Goal: Information Seeking & Learning: Stay updated

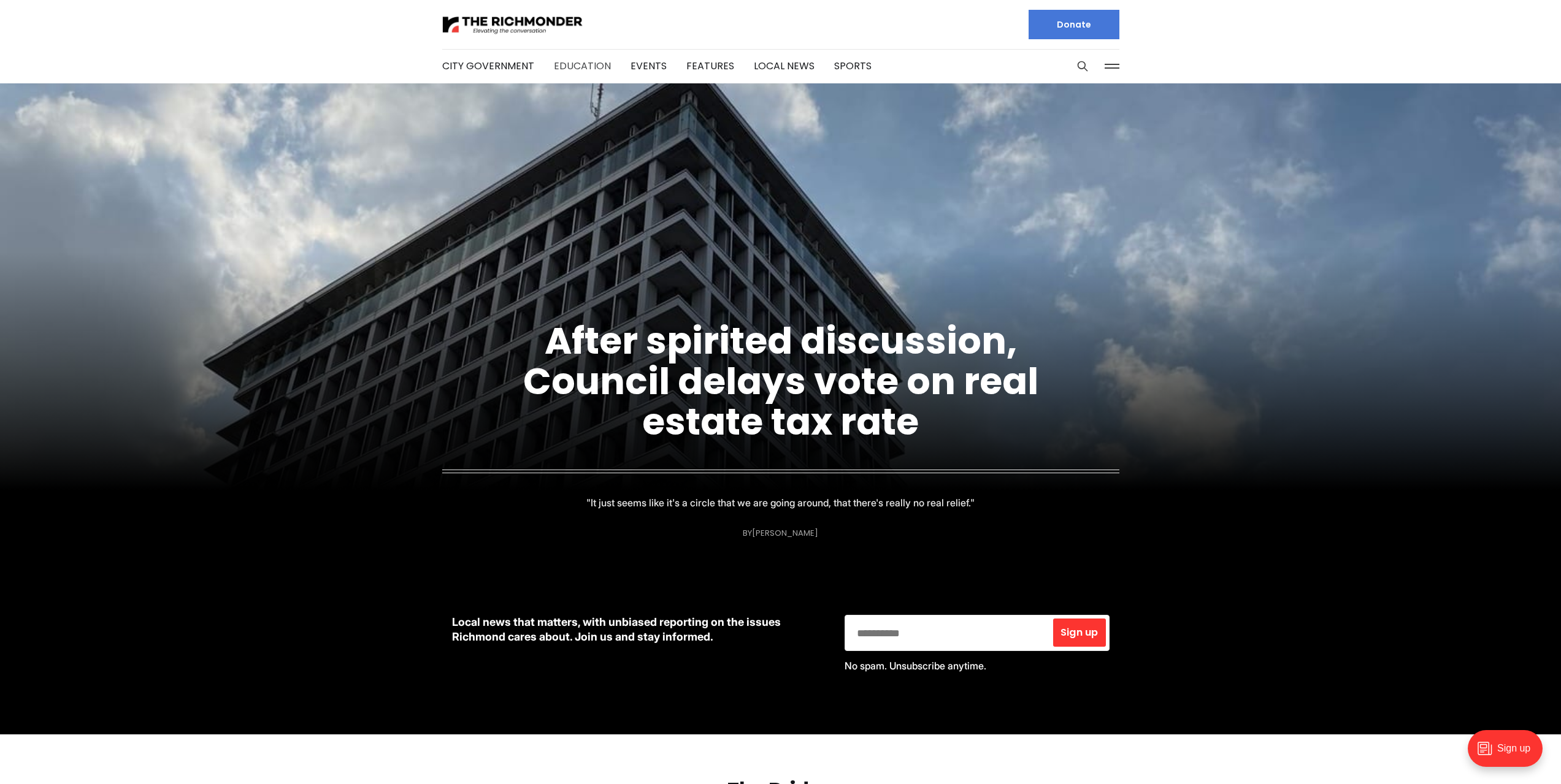
click at [586, 64] on link "Education" at bounding box center [582, 66] width 57 height 14
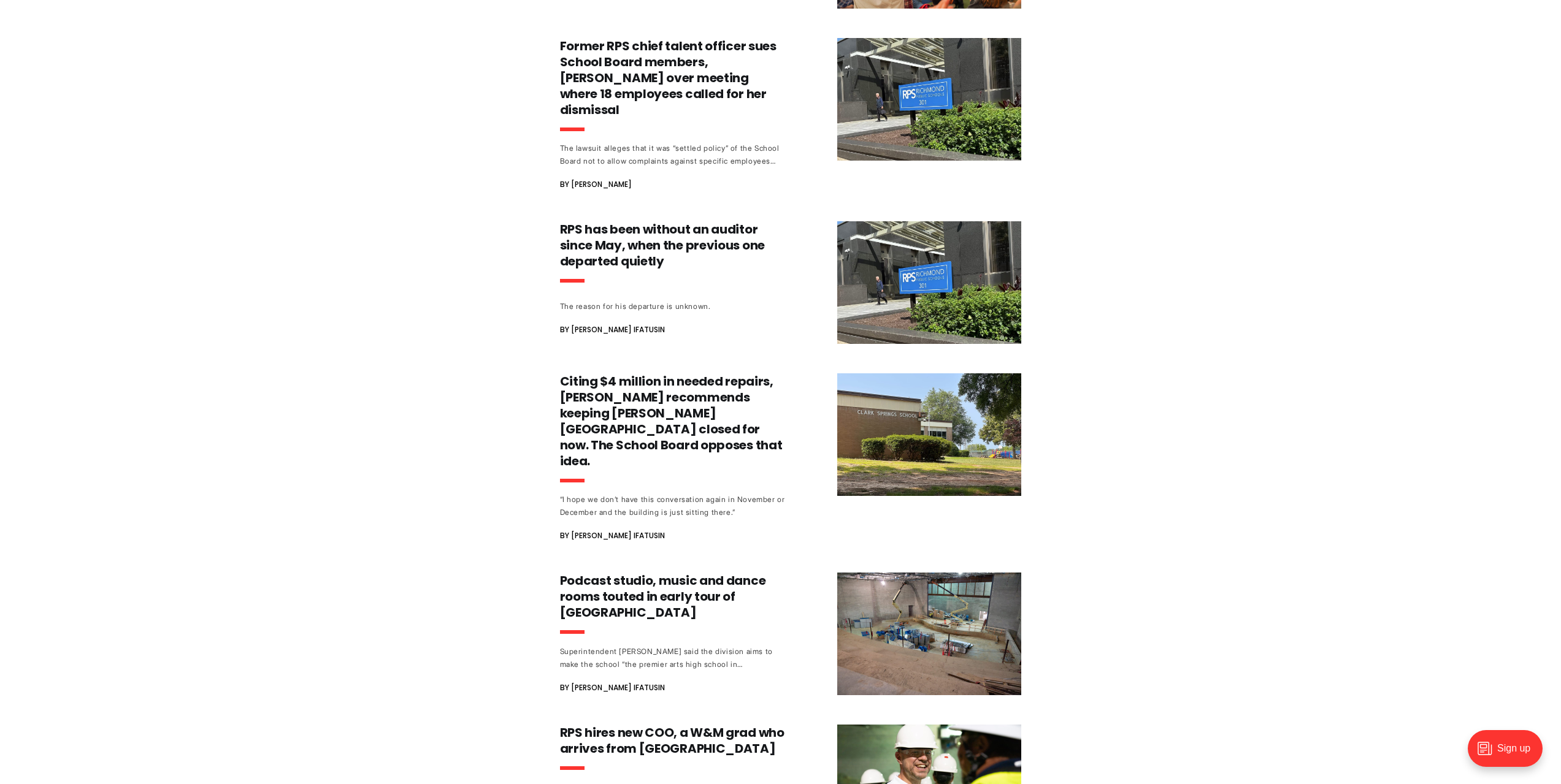
scroll to position [920, 0]
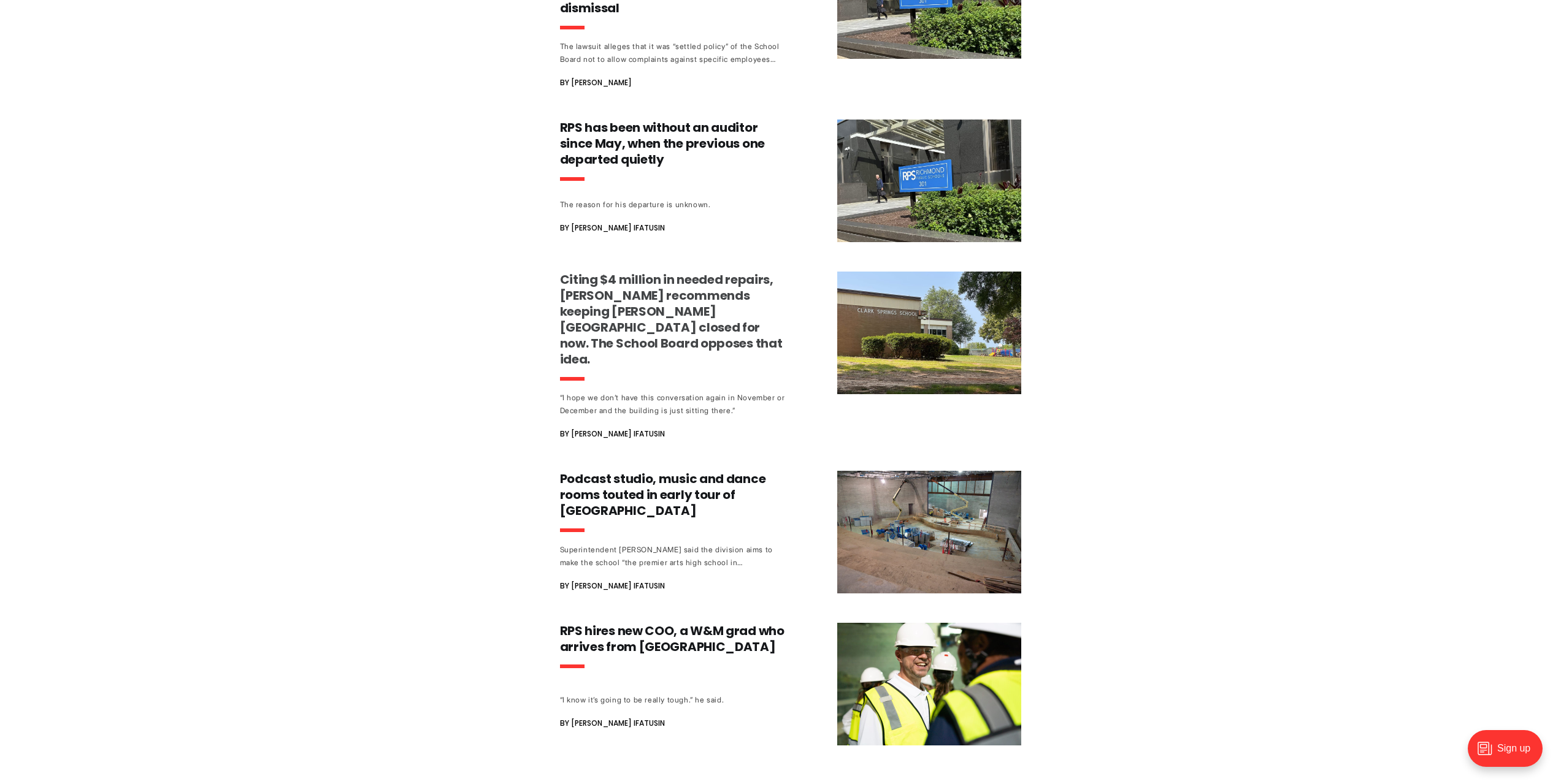
click at [664, 286] on h3 "Citing $4 million in needed repairs, [PERSON_NAME] recommends keeping [PERSON_N…" at bounding box center [674, 319] width 228 height 95
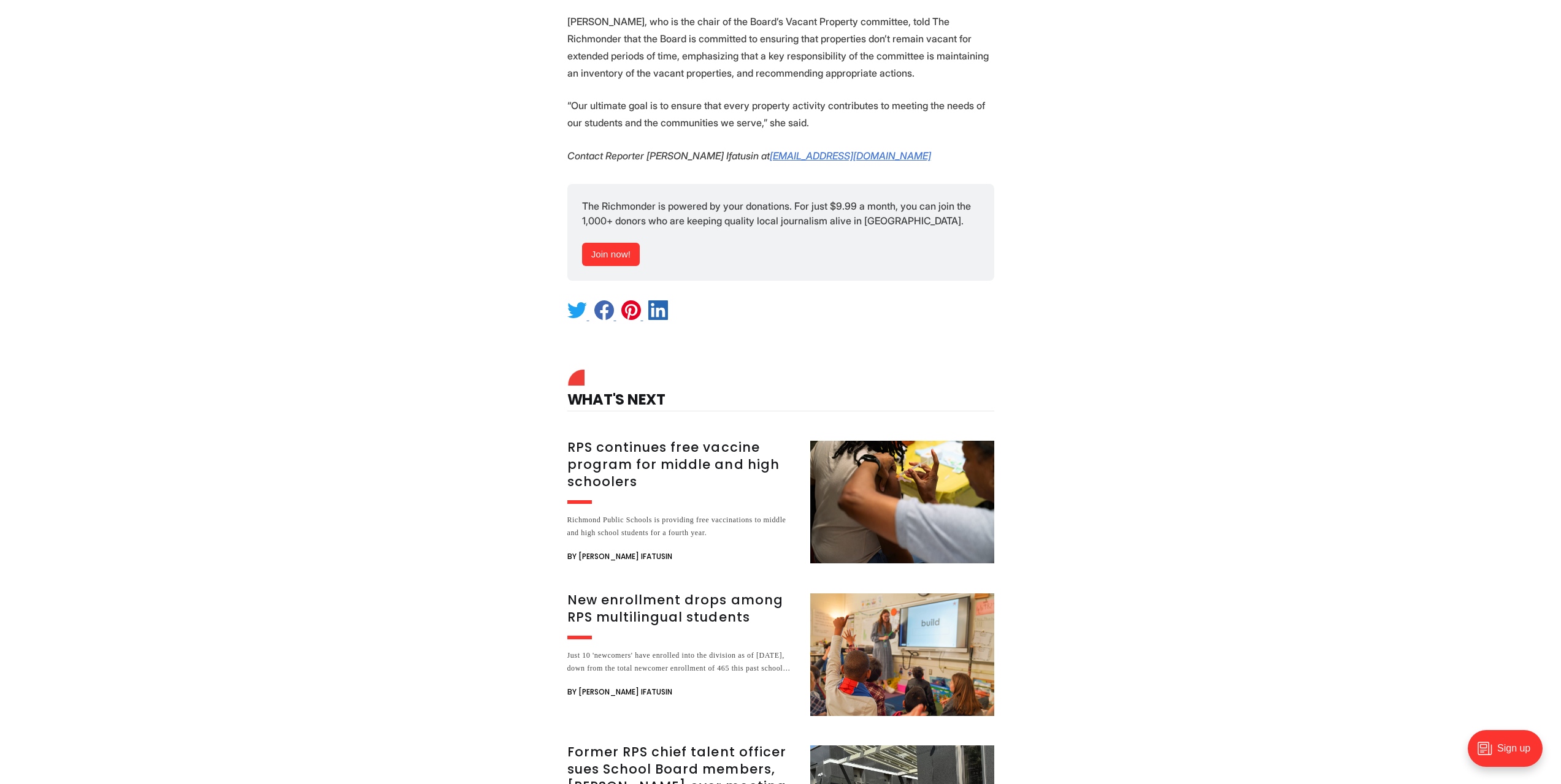
scroll to position [2698, 0]
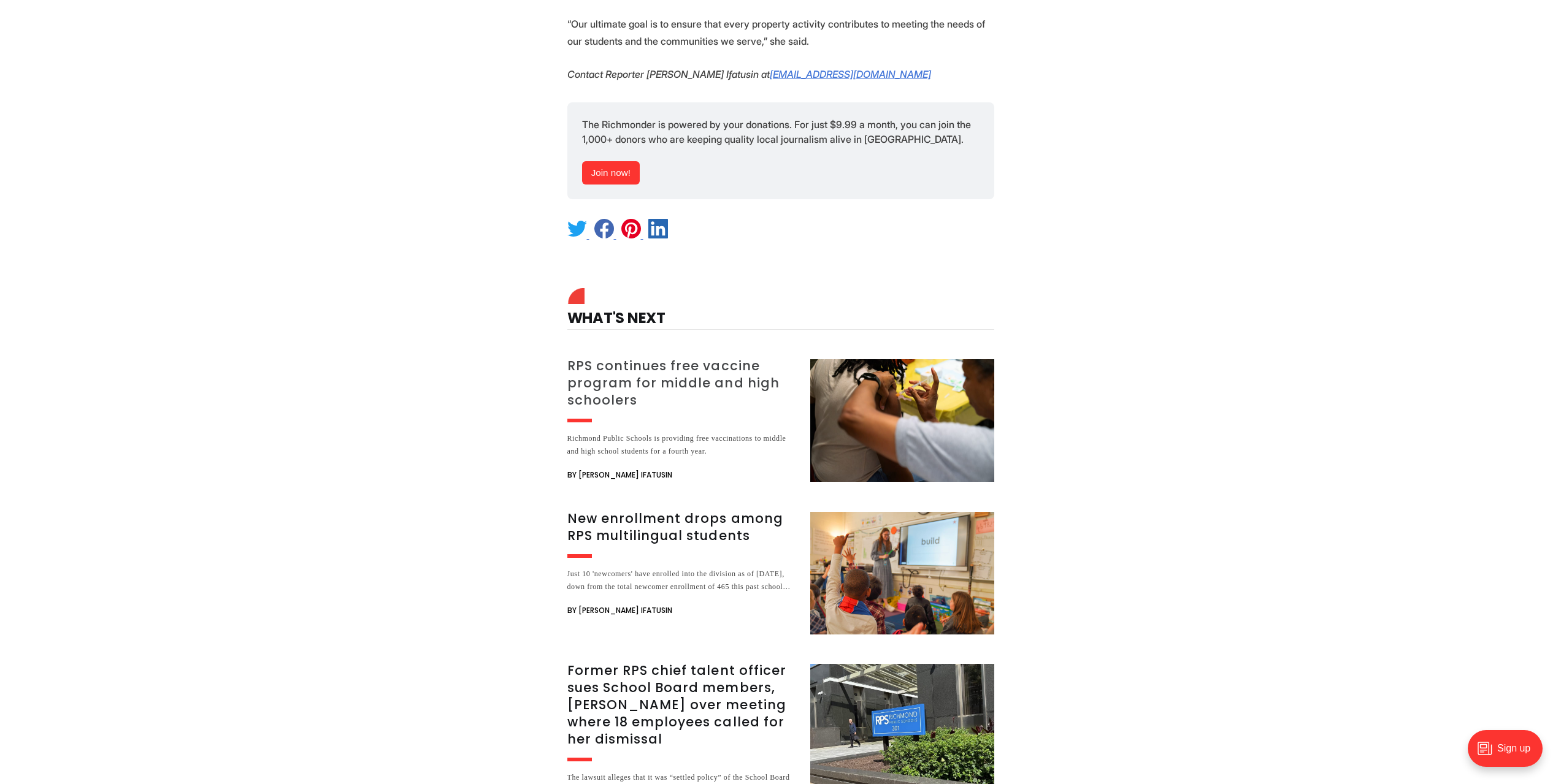
click at [666, 358] on h3 "RPS continues free vaccine program for middle and high schoolers" at bounding box center [681, 383] width 228 height 52
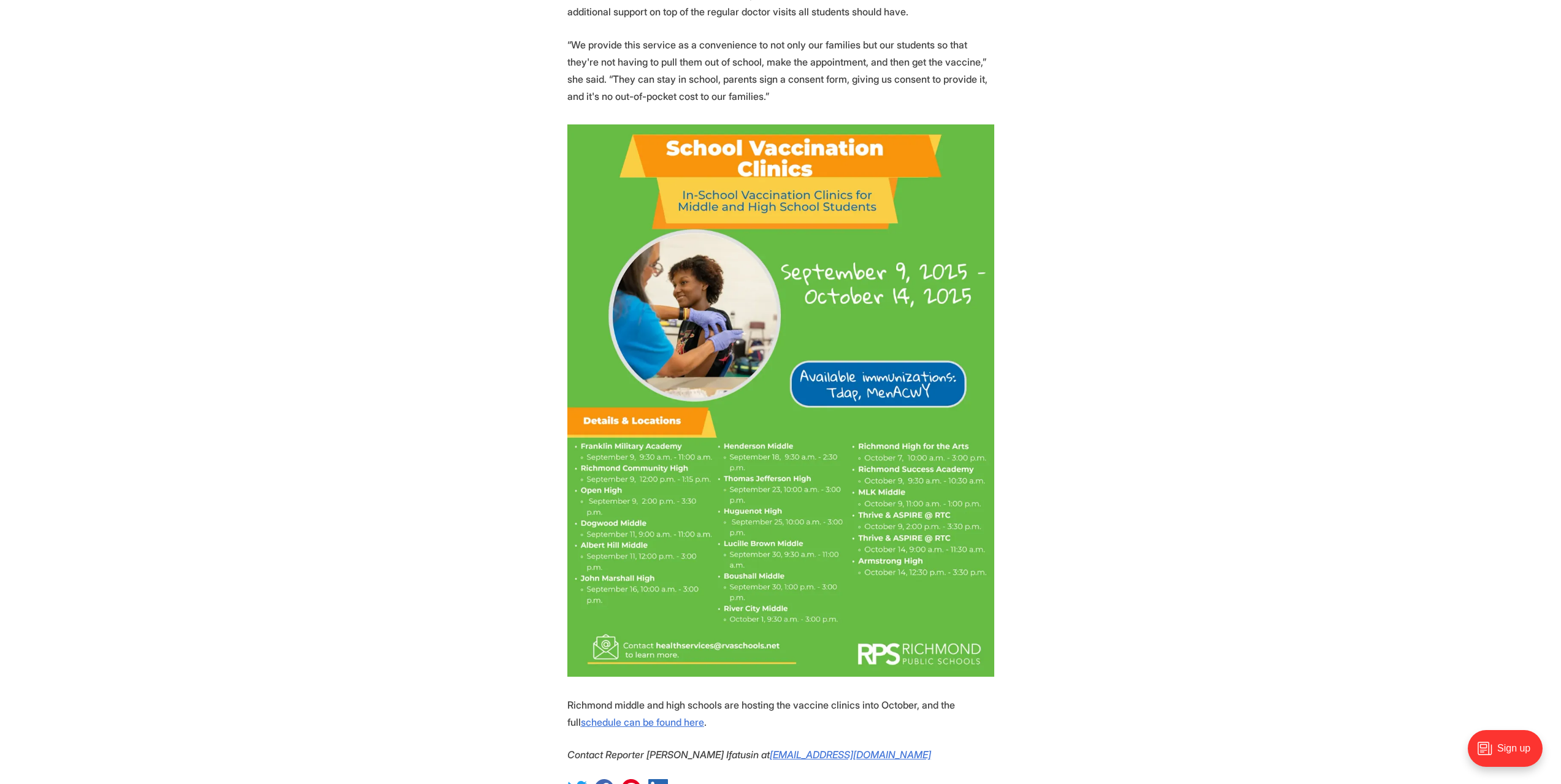
scroll to position [859, 0]
